Goal: Task Accomplishment & Management: Manage account settings

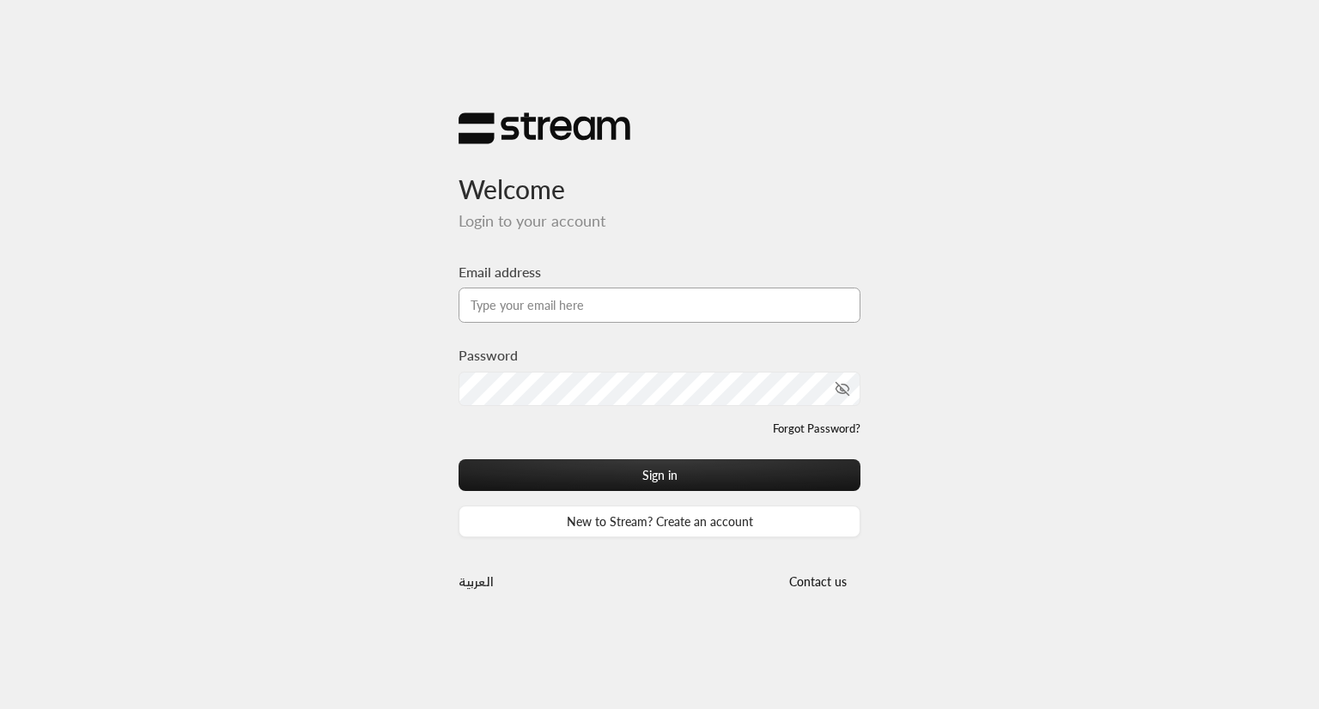
click at [594, 316] on input "Email address" at bounding box center [659, 305] width 402 height 35
type input "[EMAIL_ADDRESS][DOMAIN_NAME]"
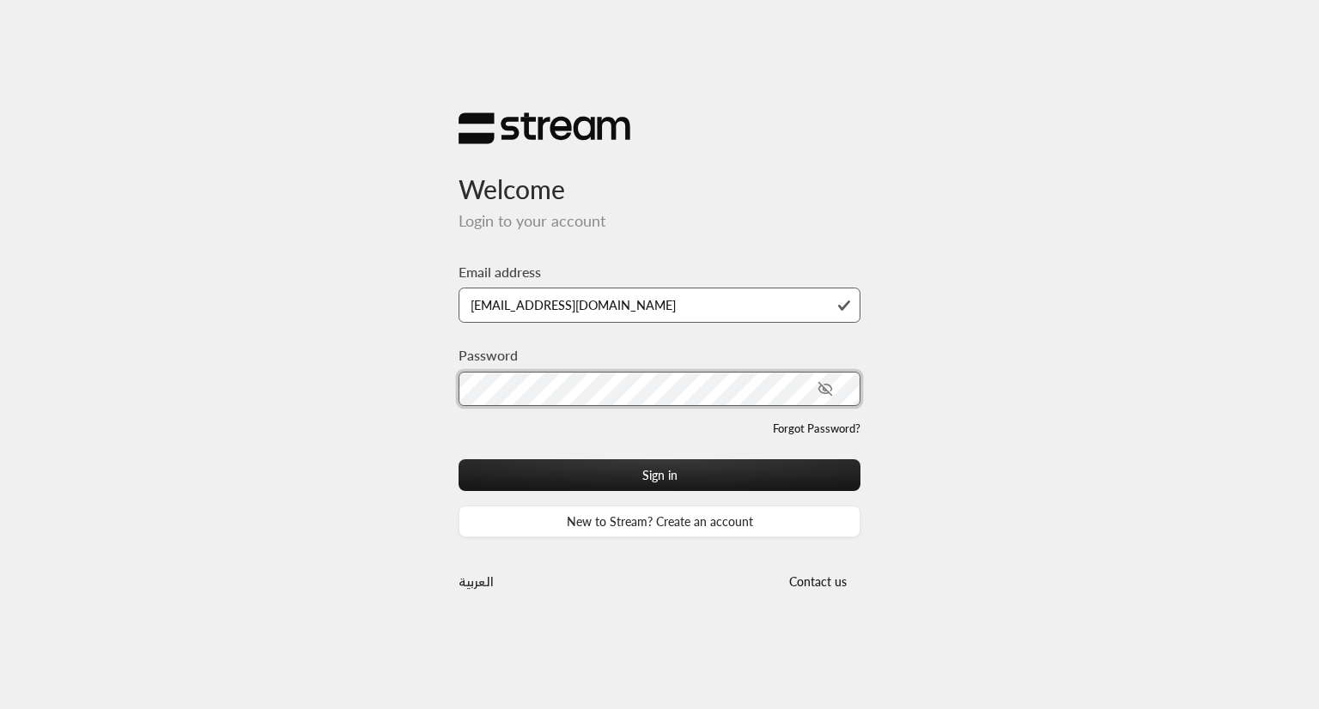
click at [458, 459] on button "Sign in" at bounding box center [659, 475] width 402 height 32
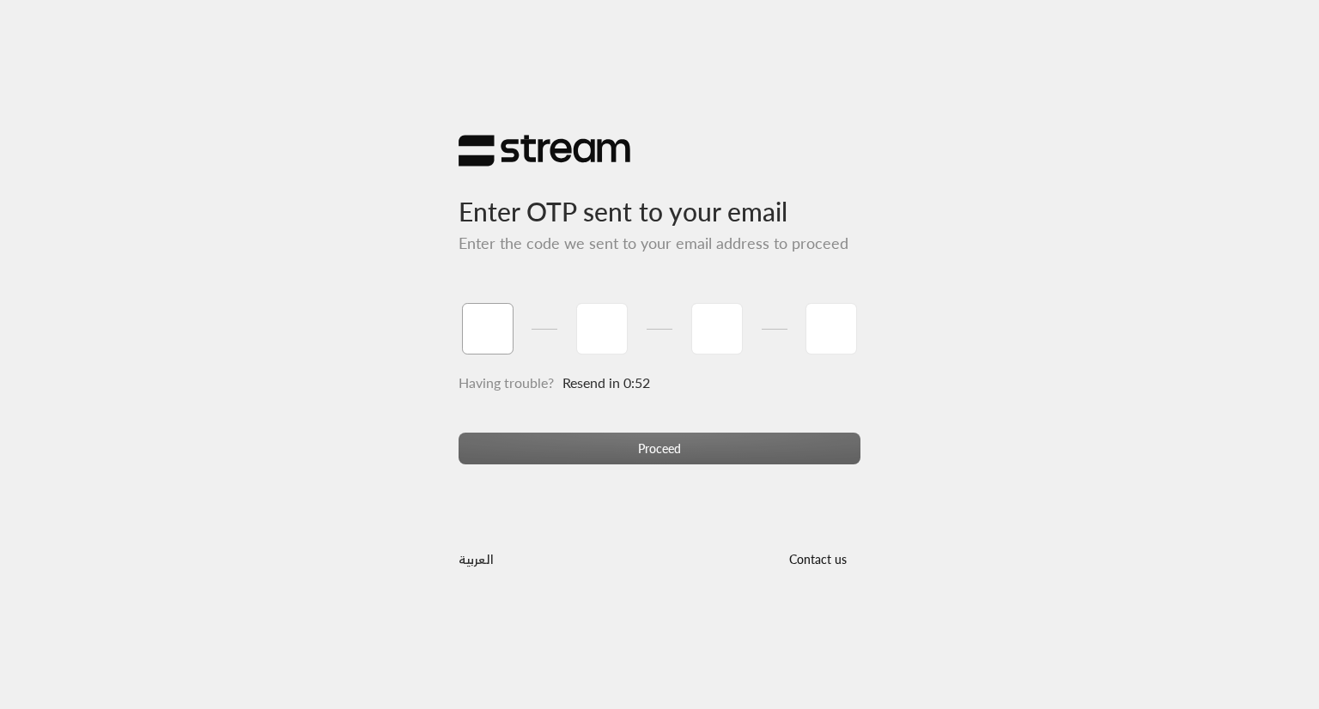
type input "6"
type input "2"
type input "4"
type input "7"
